Goal: Task Accomplishment & Management: Use online tool/utility

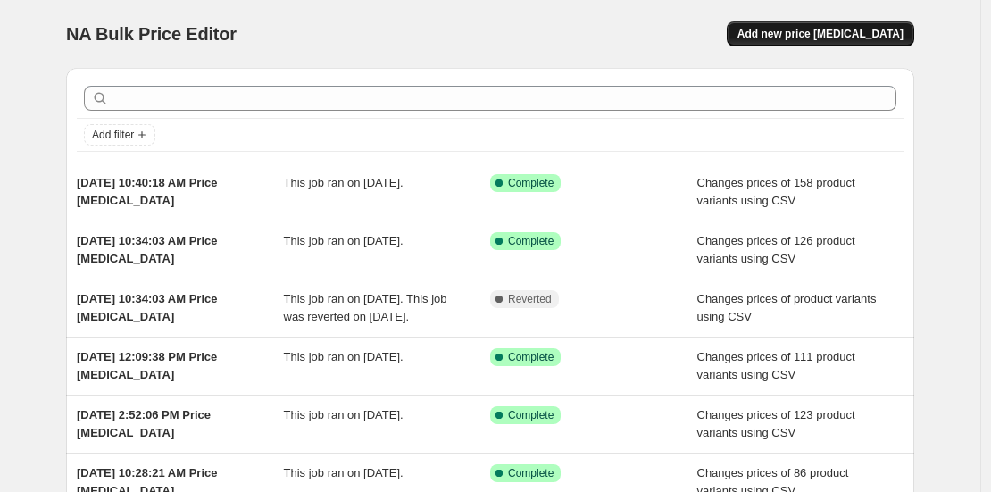
click at [811, 37] on span "Add new price [MEDICAL_DATA]" at bounding box center [821, 34] width 166 height 14
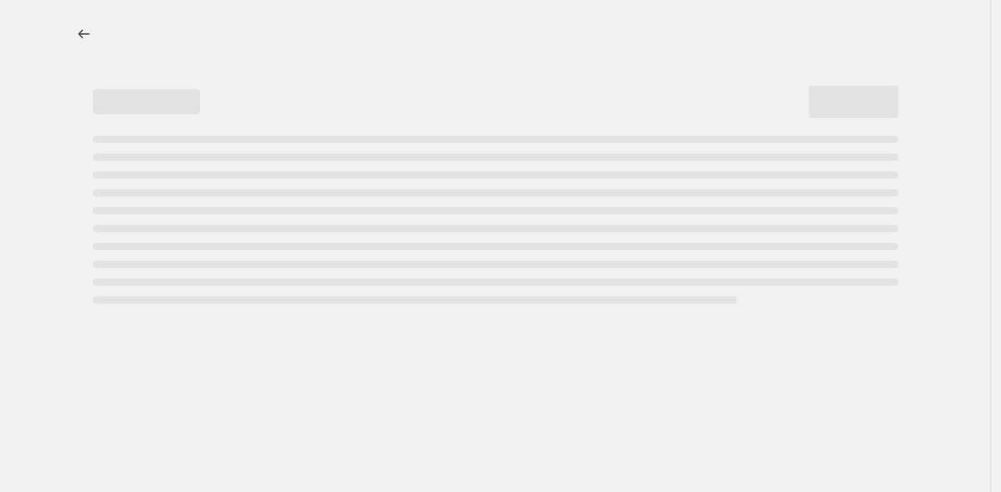
select select "percentage"
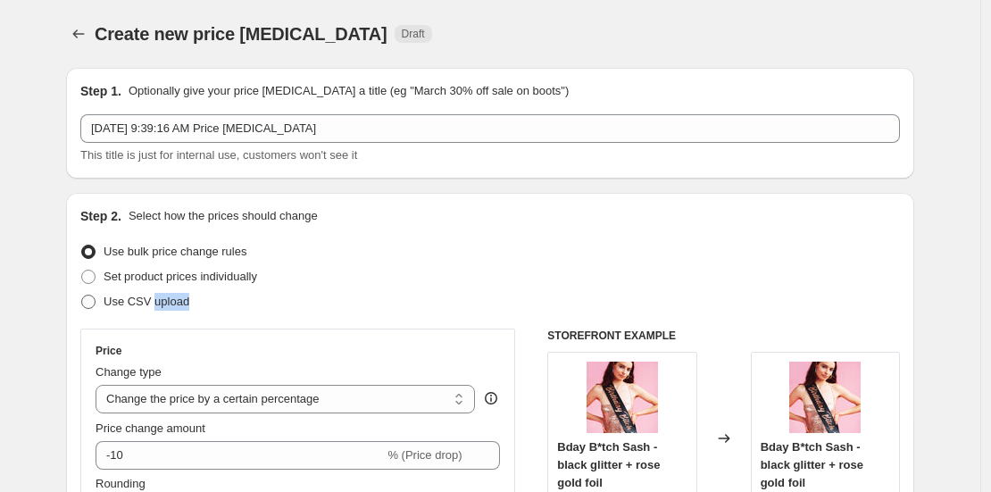
click at [157, 310] on label "Use CSV upload" at bounding box center [134, 301] width 109 height 25
click at [148, 301] on span "Use CSV upload" at bounding box center [147, 301] width 86 height 13
click at [82, 296] on input "Use CSV upload" at bounding box center [81, 295] width 1 height 1
radio input "true"
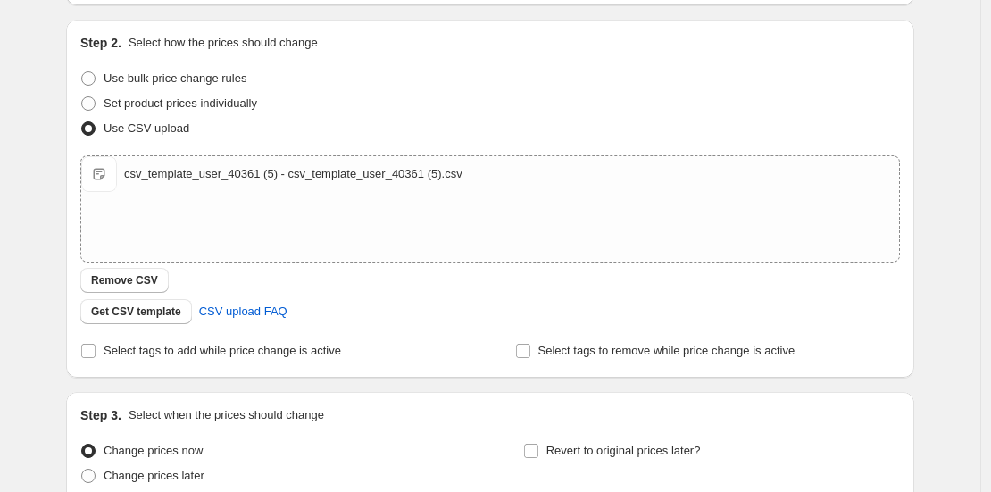
scroll to position [268, 0]
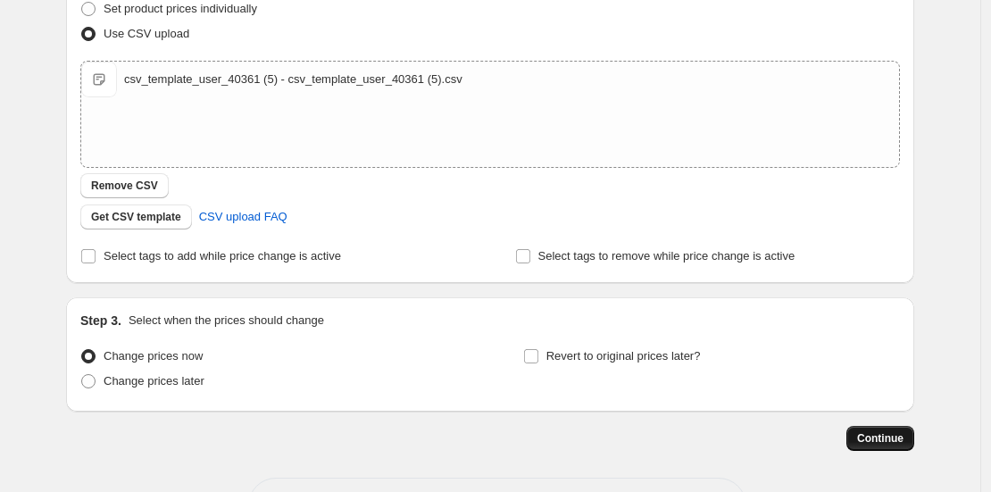
click at [891, 441] on span "Continue" at bounding box center [881, 438] width 46 height 14
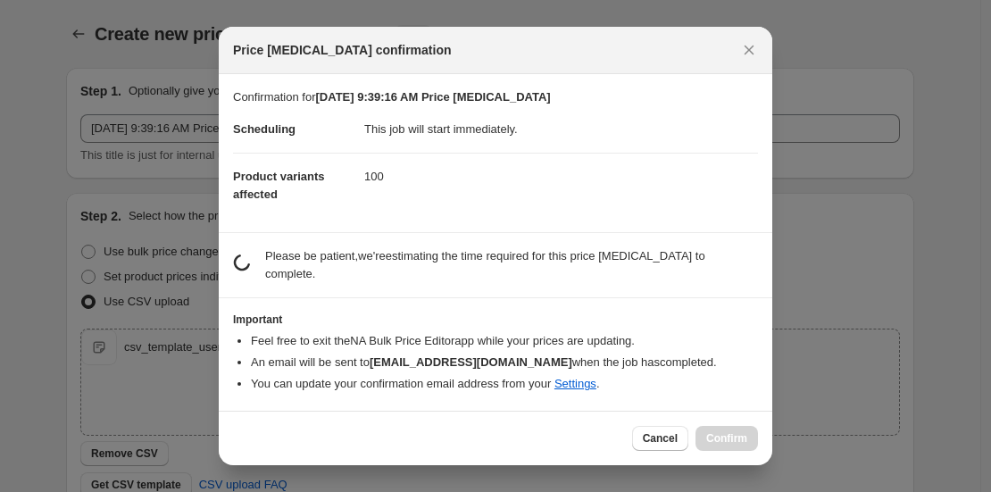
scroll to position [0, 0]
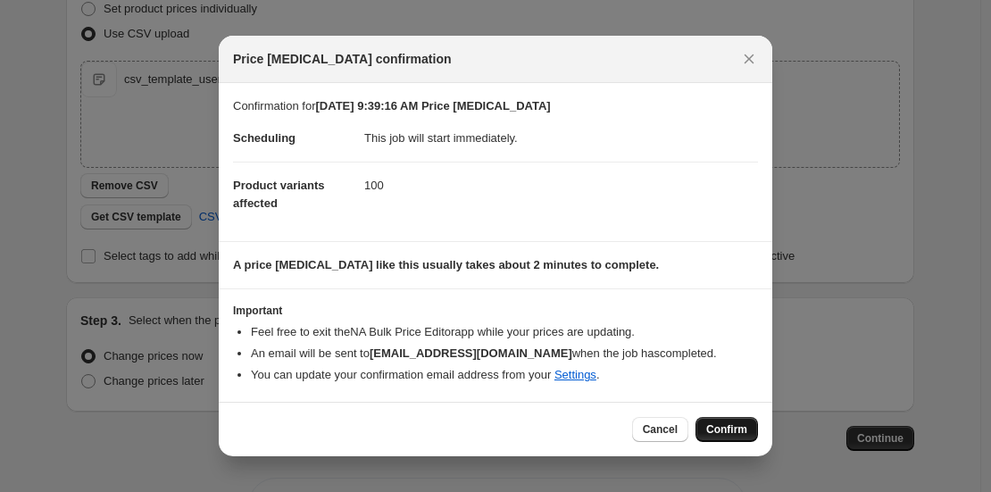
click at [733, 430] on span "Confirm" at bounding box center [727, 430] width 41 height 14
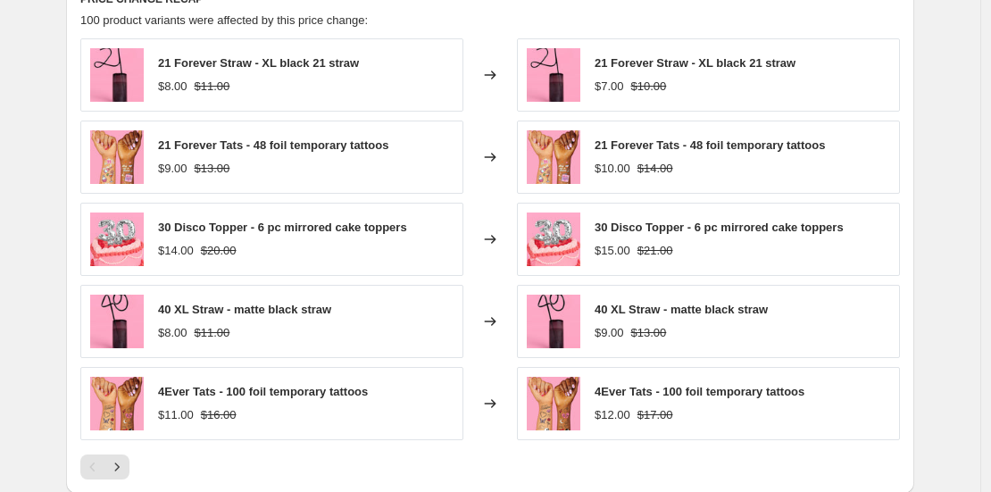
scroll to position [759, 0]
click at [120, 468] on icon "Next" at bounding box center [117, 466] width 18 height 18
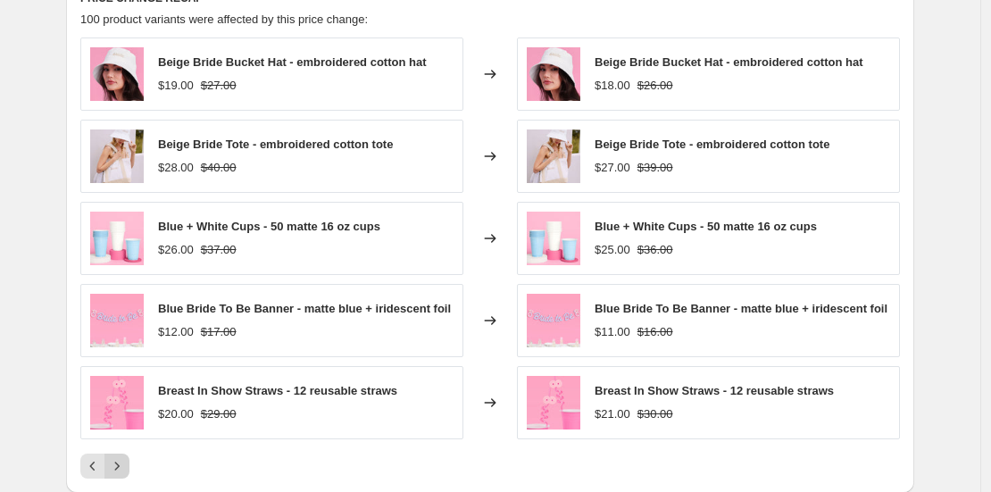
click at [126, 474] on icon "Next" at bounding box center [117, 466] width 18 height 18
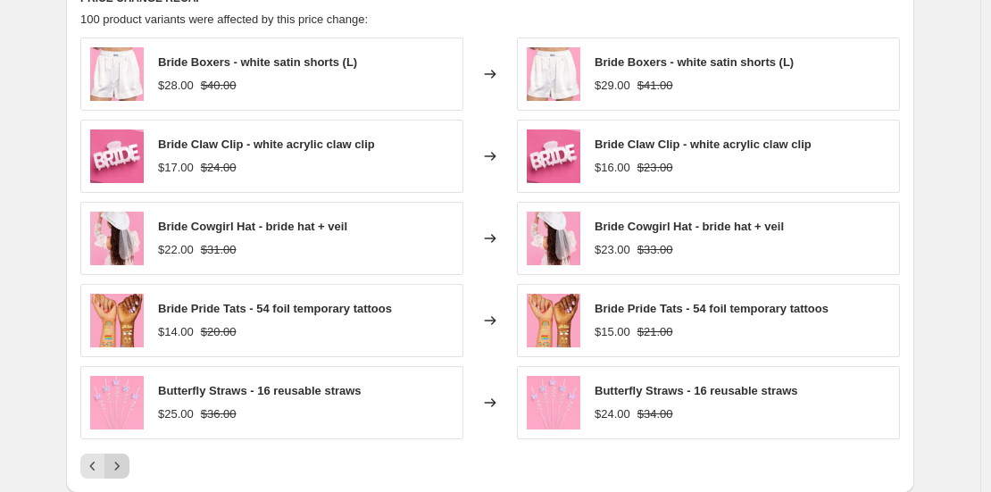
click at [126, 474] on icon "Next" at bounding box center [117, 466] width 18 height 18
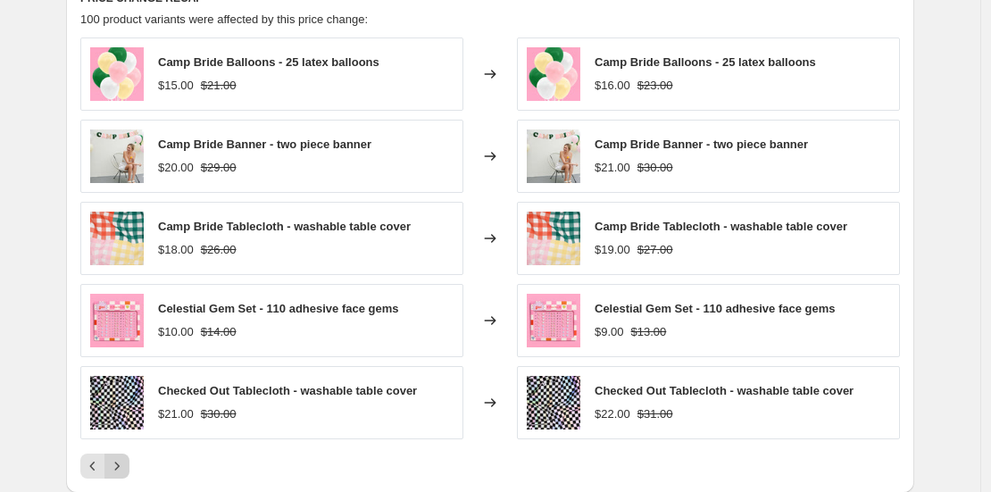
click at [126, 474] on icon "Next" at bounding box center [117, 466] width 18 height 18
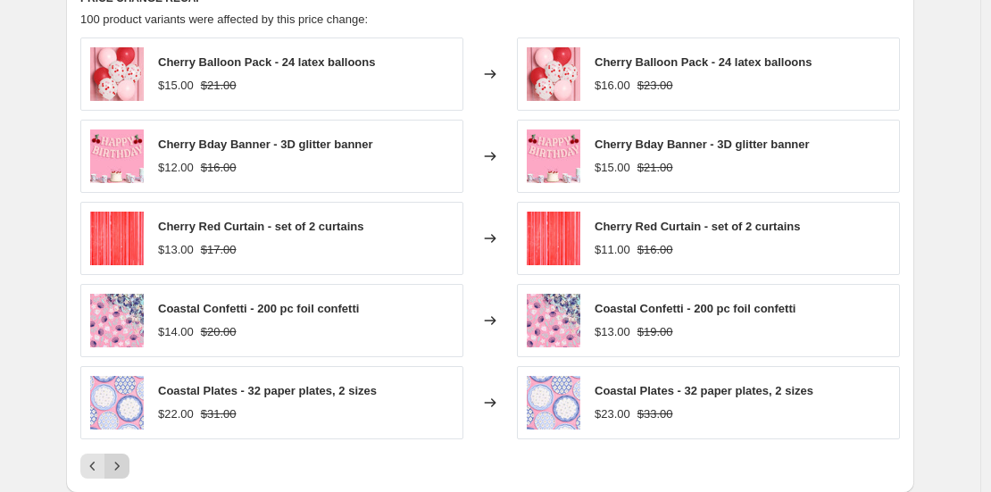
click at [126, 474] on icon "Next" at bounding box center [117, 466] width 18 height 18
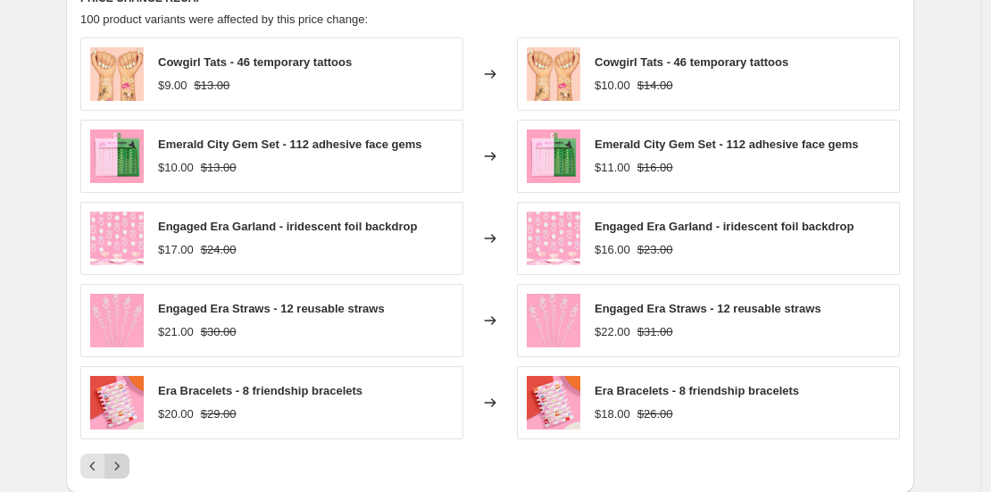
click at [123, 461] on icon "Next" at bounding box center [117, 466] width 18 height 18
